Goal: Transaction & Acquisition: Purchase product/service

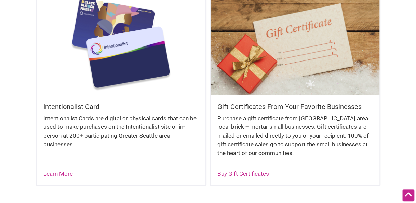
click at [124, 68] on img at bounding box center [121, 44] width 169 height 101
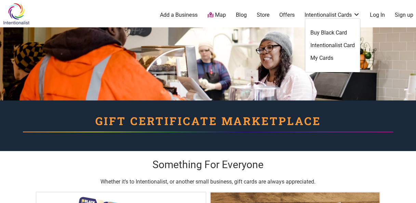
click at [326, 46] on link "Intentionalist Card" at bounding box center [332, 46] width 44 height 8
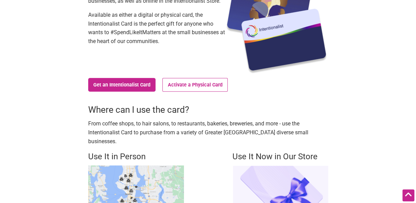
scroll to position [68, 0]
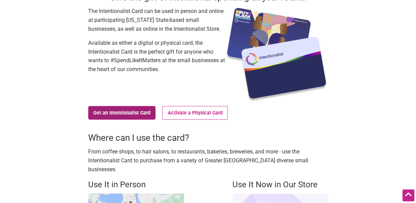
click at [122, 111] on link "Get an Intentionalist Card" at bounding box center [122, 113] width 68 height 14
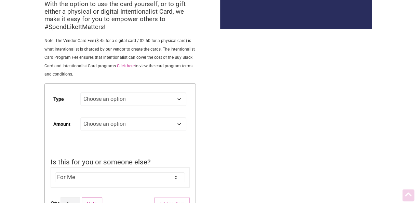
scroll to position [102, 0]
click at [135, 104] on select "Choose an option Digital Physical" at bounding box center [133, 98] width 106 height 13
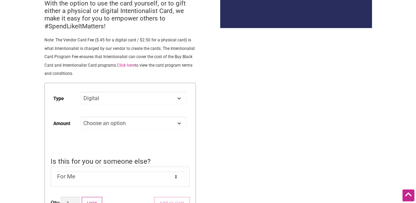
click at [80, 93] on select "Choose an option Digital Physical" at bounding box center [133, 98] width 106 height 13
select select "Digital"
click at [114, 128] on select "Choose an option Custom 25 50 100 150 200 250 500" at bounding box center [133, 122] width 106 height 13
select select "50"
click at [80, 117] on select "Choose an option Custom 25 50 100 150 200 250 500" at bounding box center [133, 122] width 106 height 13
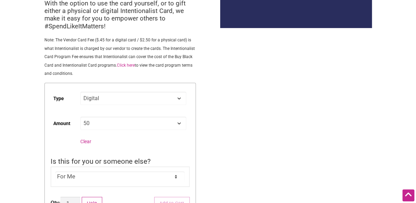
select select "Digital"
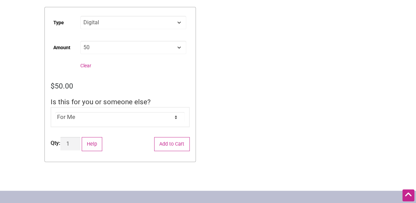
scroll to position [184, 0]
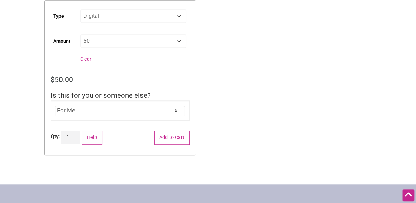
click at [107, 37] on select "Choose an option Custom 25 50 100 150 200 250 500" at bounding box center [133, 40] width 106 height 13
select select "25"
click at [80, 35] on select "Choose an option Custom 25 50 100 150 200 250 500" at bounding box center [133, 40] width 106 height 13
select select "Digital"
select select "25"
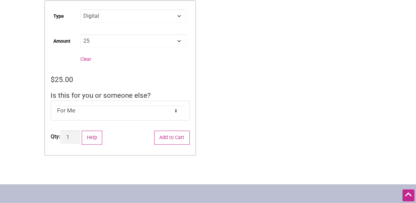
click at [82, 112] on select "For Me For Someone Else" at bounding box center [119, 111] width 129 height 10
select select "For Someone Else"
click at [55, 106] on select "For Me For Someone Else" at bounding box center [119, 111] width 129 height 10
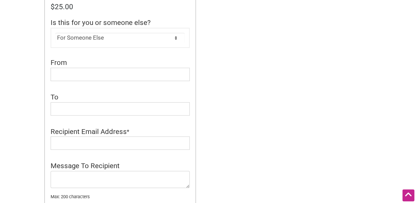
scroll to position [331, 0]
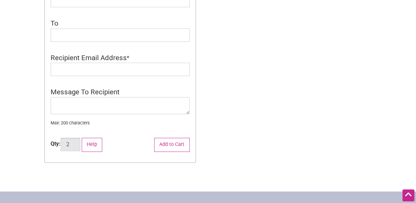
click at [75, 144] on input "2" at bounding box center [70, 144] width 20 height 13
click at [124, 128] on li "Message To Recipient * Max: 200 characters" at bounding box center [120, 109] width 139 height 45
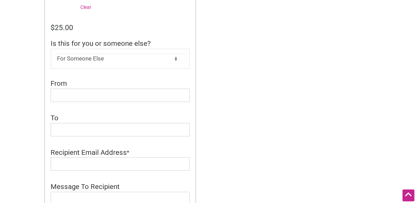
scroll to position [320, 0]
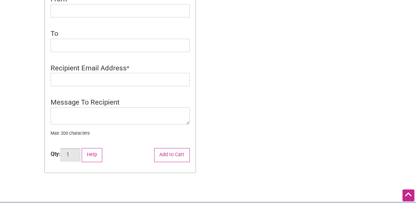
type input "1"
click at [75, 157] on input "1" at bounding box center [70, 154] width 20 height 13
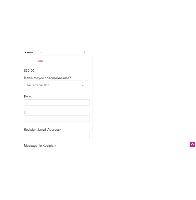
scroll to position [0, 0]
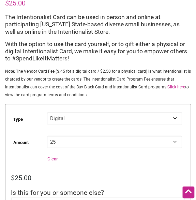
scroll to position [177, 0]
